Goal: Navigation & Orientation: Find specific page/section

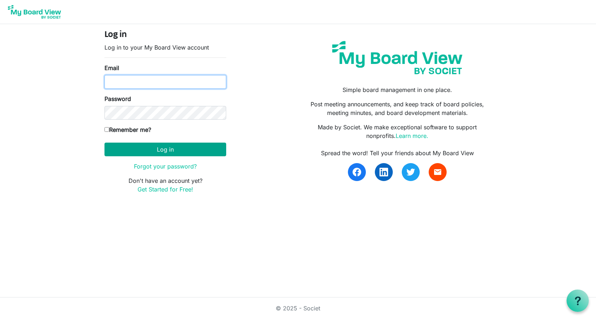
type input "[US_STATE][EMAIL_ADDRESS][DOMAIN_NAME]"
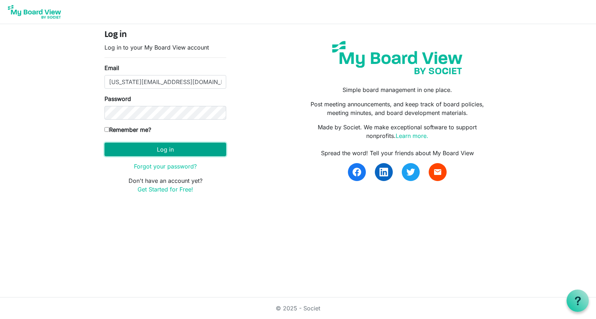
click at [163, 150] on button "Log in" at bounding box center [166, 150] width 122 height 14
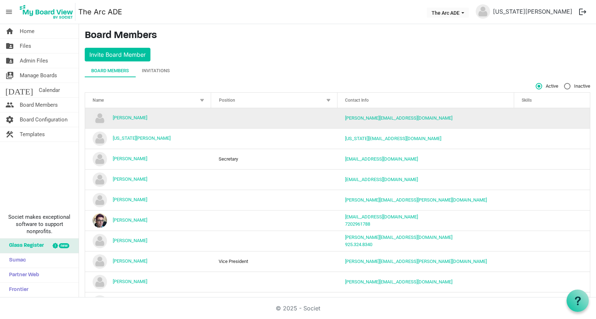
click at [96, 117] on img "Alison Butler is template cell column header Name" at bounding box center [100, 118] width 14 height 14
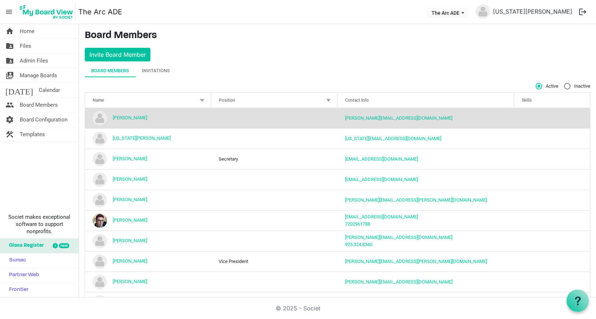
click at [96, 117] on img "Alison Butler is template cell column header Name" at bounding box center [100, 118] width 14 height 14
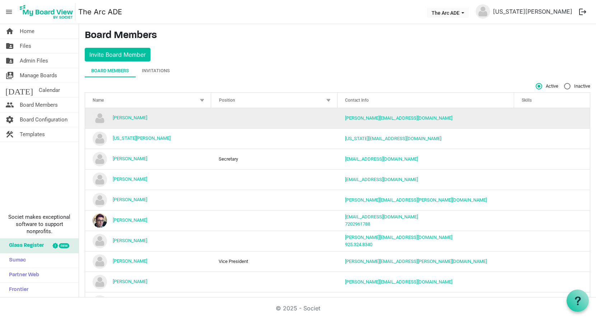
click at [96, 117] on img "Alison Butler is template cell column header Name" at bounding box center [100, 118] width 14 height 14
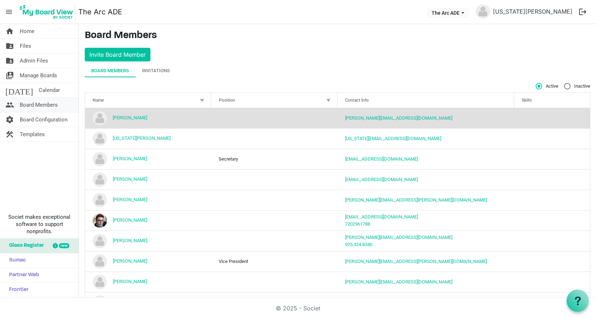
click at [53, 104] on span "Board Members" at bounding box center [39, 105] width 38 height 14
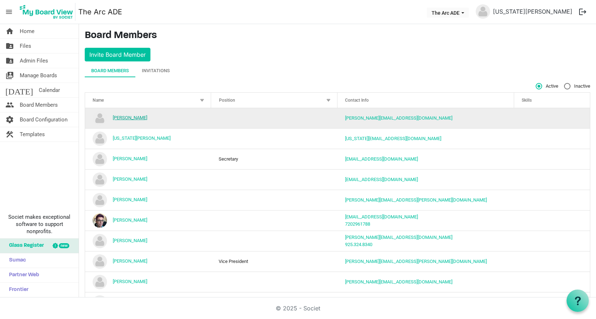
click at [134, 116] on link "[PERSON_NAME]" at bounding box center [130, 117] width 34 height 5
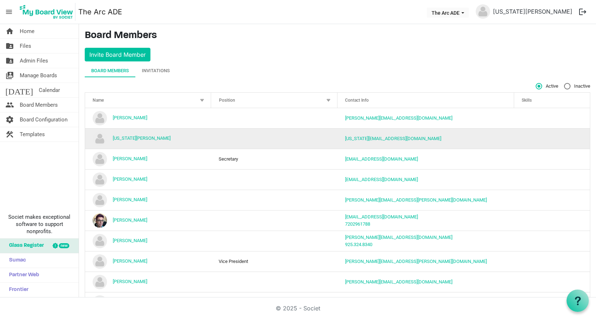
click at [105, 138] on img "Georgia Edson is template cell column header Name" at bounding box center [100, 139] width 14 height 14
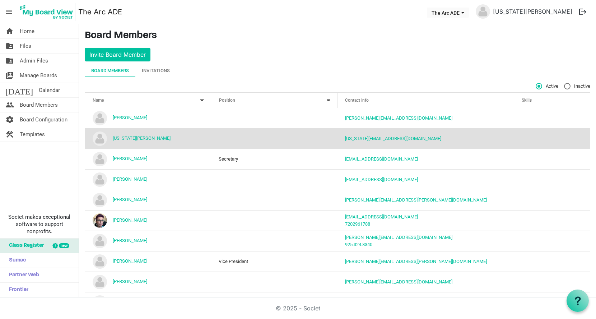
click at [105, 138] on img "Georgia Edson is template cell column header Name" at bounding box center [100, 139] width 14 height 14
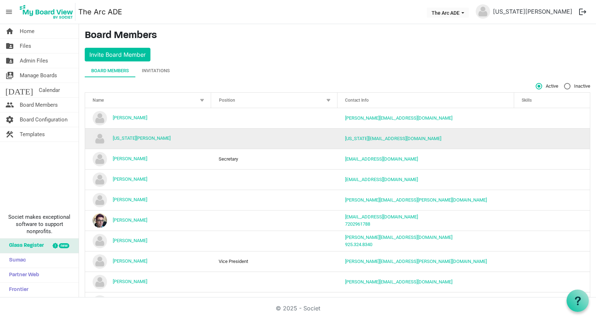
click at [96, 138] on img "Georgia Edson is template cell column header Name" at bounding box center [100, 139] width 14 height 14
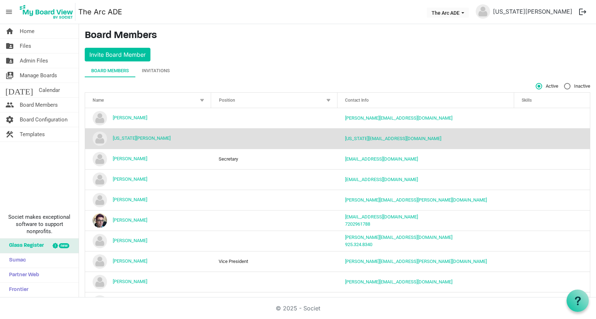
click at [96, 138] on img "Georgia Edson is template cell column header Name" at bounding box center [100, 139] width 14 height 14
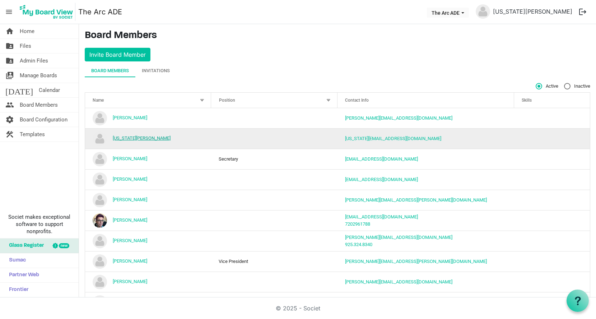
click at [121, 136] on link "[US_STATE][PERSON_NAME]" at bounding box center [142, 137] width 58 height 5
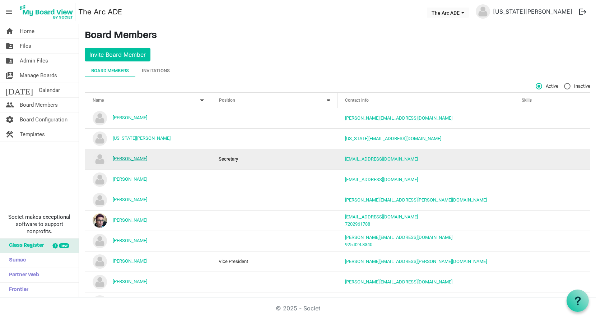
click at [134, 157] on link "[PERSON_NAME]" at bounding box center [130, 158] width 34 height 5
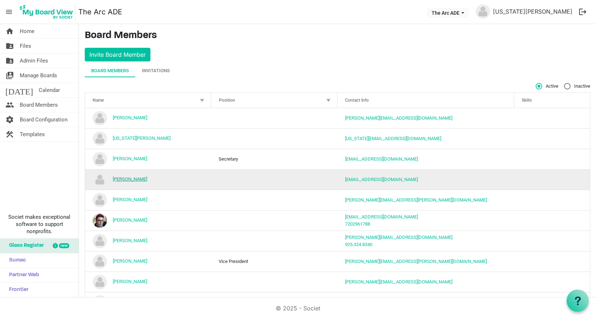
click at [127, 179] on link "[PERSON_NAME]" at bounding box center [130, 178] width 34 height 5
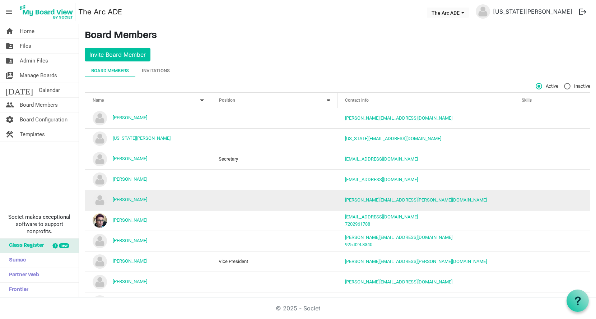
click at [99, 198] on img "Kari Devine is template cell column header Name" at bounding box center [100, 200] width 14 height 14
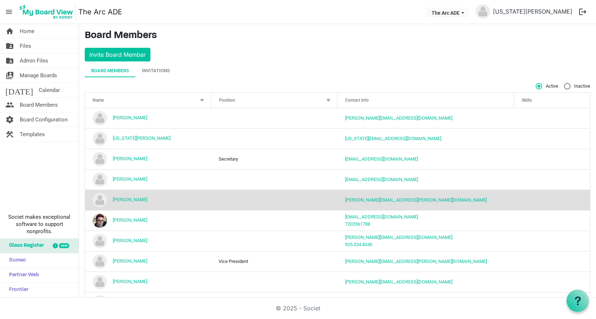
click at [99, 198] on img "Kari Devine is template cell column header Name" at bounding box center [100, 200] width 14 height 14
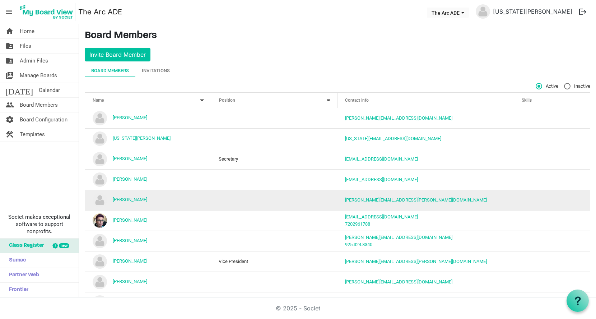
click at [99, 198] on img "Kari Devine is template cell column header Name" at bounding box center [100, 200] width 14 height 14
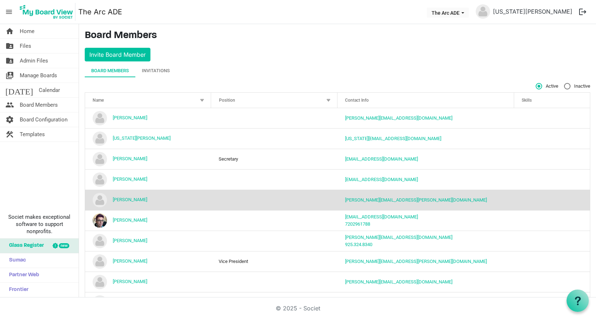
click at [99, 198] on img "Kari Devine is template cell column header Name" at bounding box center [100, 200] width 14 height 14
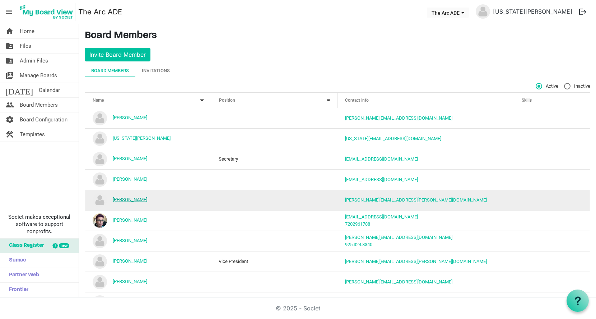
click at [127, 197] on link "Kari Devine" at bounding box center [130, 199] width 34 height 5
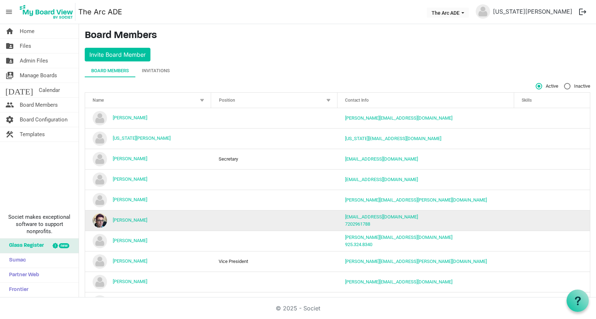
click at [124, 223] on td "Kathryn Werkema" at bounding box center [148, 220] width 126 height 20
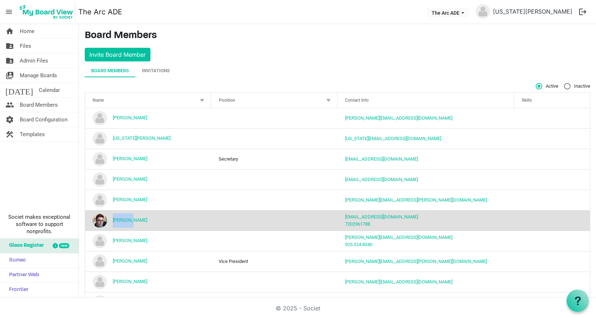
click at [124, 223] on td "Kathryn Werkema" at bounding box center [148, 220] width 126 height 20
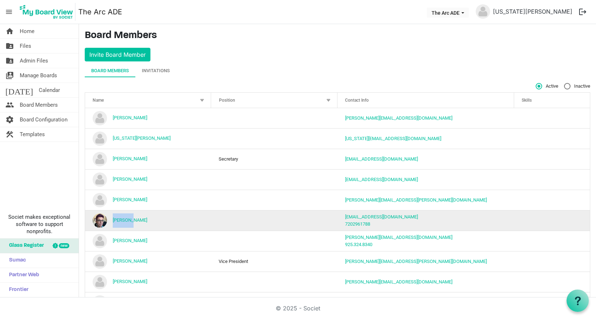
click at [97, 218] on img "Kathryn Werkema is template cell column header Name" at bounding box center [100, 220] width 14 height 14
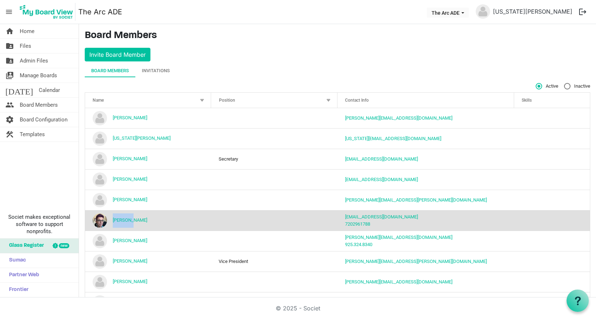
click at [97, 218] on img "Kathryn Werkema is template cell column header Name" at bounding box center [100, 220] width 14 height 14
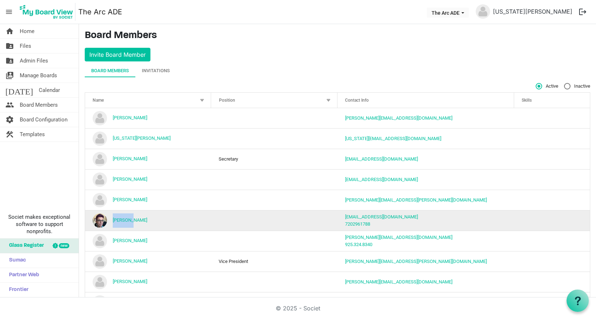
click at [97, 218] on img "Kathryn Werkema is template cell column header Name" at bounding box center [100, 220] width 14 height 14
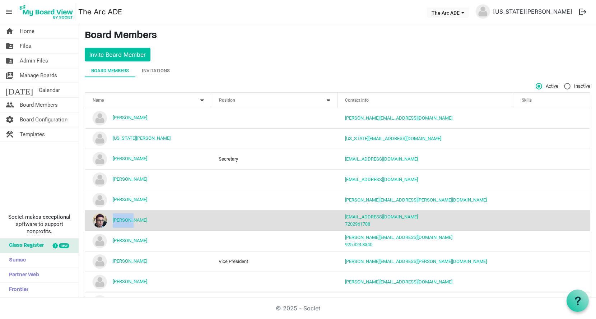
click at [97, 218] on img "Kathryn Werkema is template cell column header Name" at bounding box center [100, 220] width 14 height 14
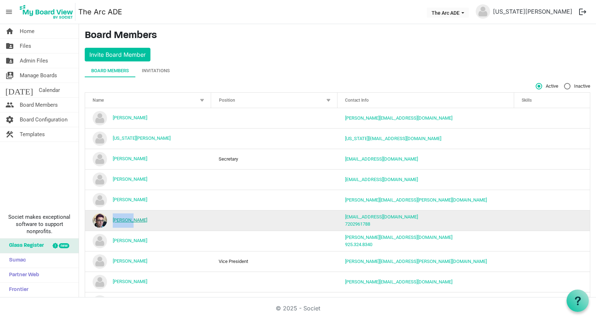
click at [138, 217] on link "Kathryn Werkema" at bounding box center [130, 219] width 34 height 5
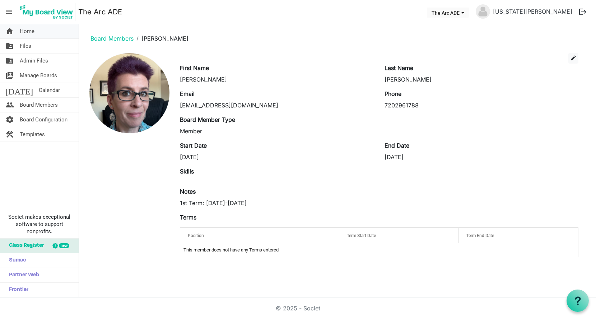
click at [32, 32] on span "Home" at bounding box center [27, 31] width 15 height 14
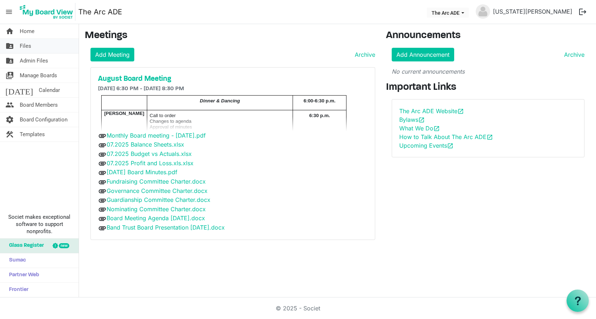
click at [23, 43] on span "Files" at bounding box center [25, 46] width 11 height 14
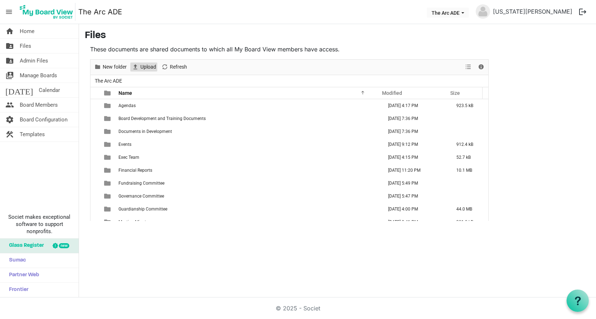
click at [142, 63] on span "Upload" at bounding box center [148, 67] width 17 height 9
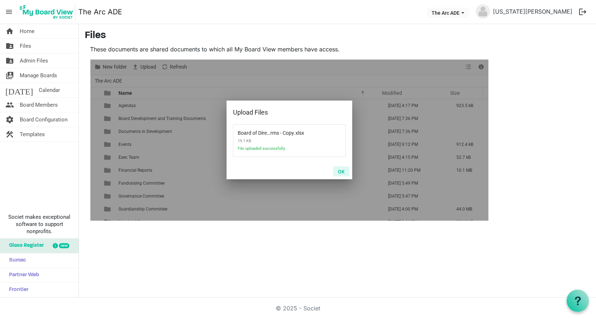
click at [340, 170] on button "OK" at bounding box center [341, 171] width 16 height 10
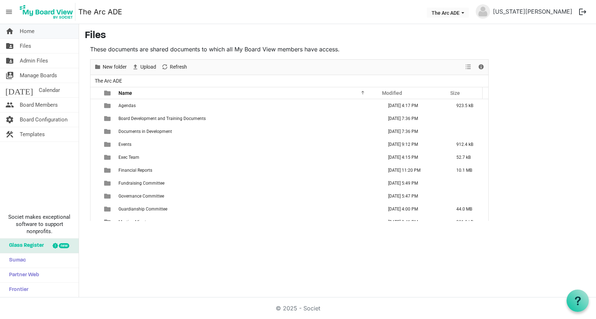
click at [36, 35] on link "home Home" at bounding box center [39, 31] width 79 height 14
